Goal: Task Accomplishment & Management: Manage account settings

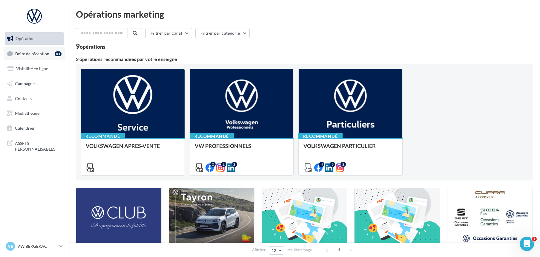
click at [33, 53] on span "Boîte de réception" at bounding box center [32, 53] width 34 height 5
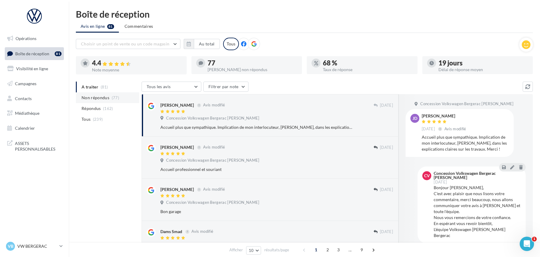
click at [91, 99] on span "Non répondus" at bounding box center [96, 98] width 28 height 6
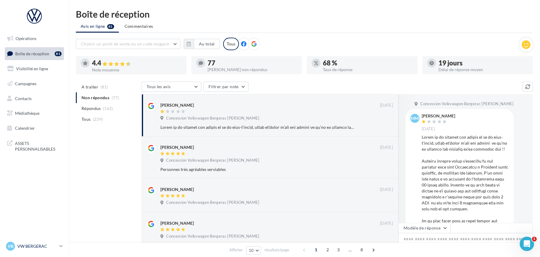
click at [34, 246] on p "VW BERGERAC" at bounding box center [37, 246] width 40 height 6
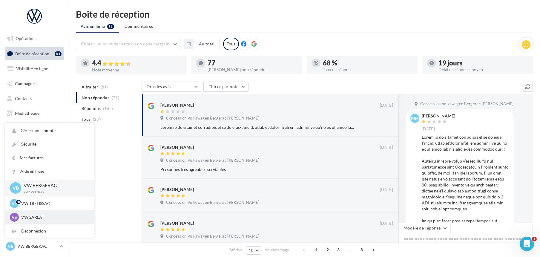
click at [37, 214] on p "VW SARLAT" at bounding box center [54, 217] width 66 height 6
